Goal: Task Accomplishment & Management: Use online tool/utility

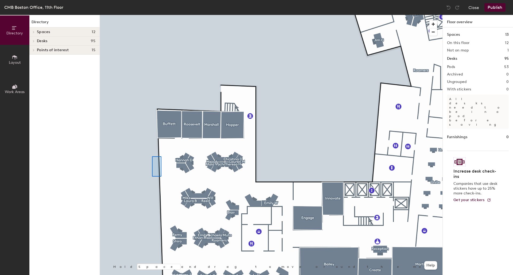
click at [152, 15] on div at bounding box center [271, 15] width 342 height 0
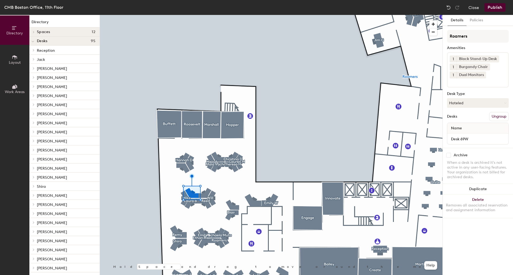
click at [494, 116] on button "Ungroup" at bounding box center [498, 116] width 19 height 9
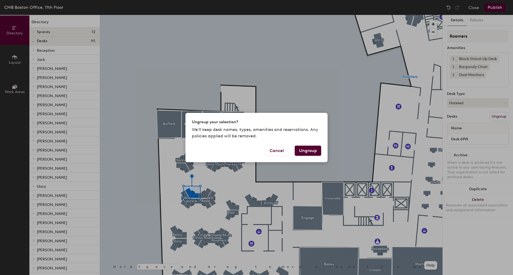
click at [310, 153] on button "Ungroup" at bounding box center [307, 151] width 26 height 10
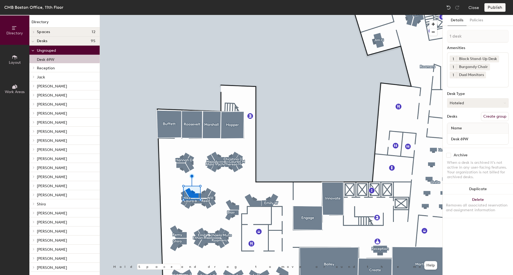
click at [493, 102] on div "1 desk Amenities 1 Black Stand-Up Desk 1 Burgandy Chair 1 Dual Monitors Desk Ty…" at bounding box center [478, 89] width 62 height 118
click at [495, 116] on button "Create group" at bounding box center [495, 116] width 28 height 9
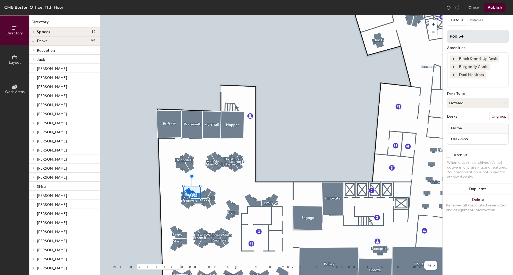
click at [467, 36] on input "Pod 54" at bounding box center [478, 36] width 62 height 13
type input "P"
type input "T"
type input "N"
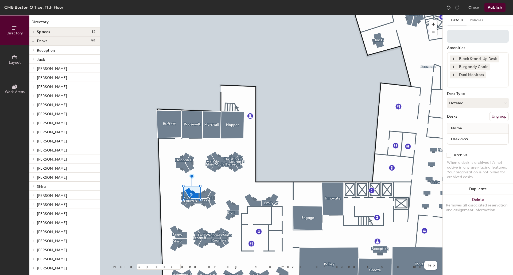
type input "T"
type input "New Employee"
click at [498, 5] on button "Publish" at bounding box center [494, 7] width 21 height 9
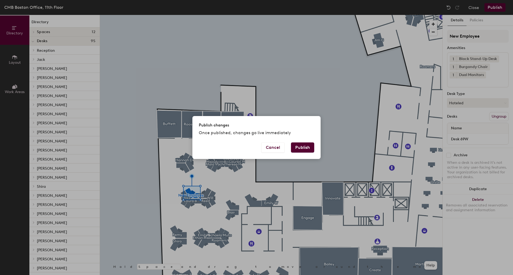
click at [297, 148] on button "Publish" at bounding box center [302, 148] width 23 height 10
